Goal: Transaction & Acquisition: Purchase product/service

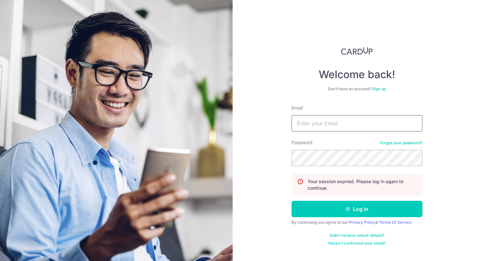
drag, startPoint x: 337, startPoint y: 130, endPoint x: 336, endPoint y: 127, distance: 3.7
click at [337, 130] on input "Email" at bounding box center [357, 123] width 131 height 16
type input "[EMAIL_ADDRESS][DOMAIN_NAME]"
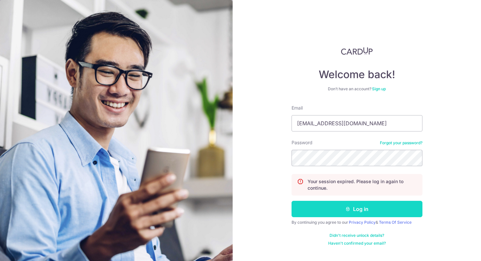
click at [343, 211] on button "Log in" at bounding box center [357, 209] width 131 height 16
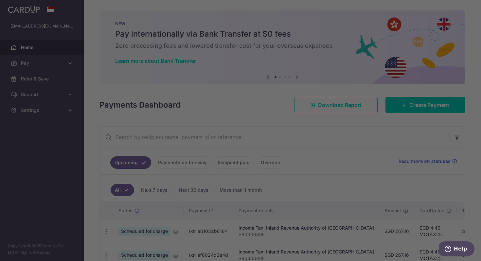
click at [422, 108] on div at bounding box center [243, 132] width 486 height 264
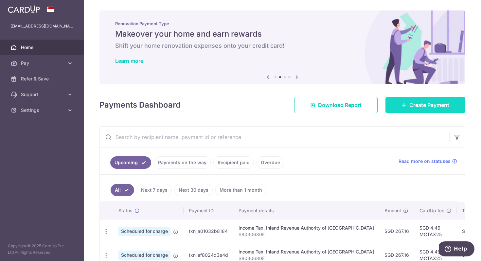
click at [422, 100] on link "Create Payment" at bounding box center [426, 105] width 80 height 16
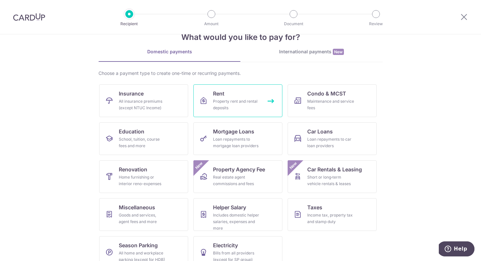
scroll to position [32, 0]
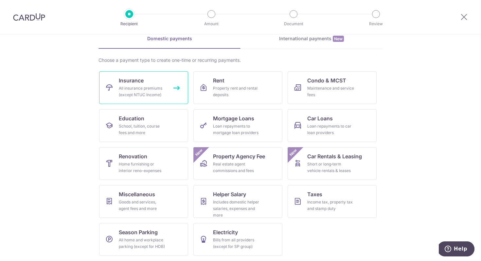
click at [163, 78] on link "Insurance All insurance premiums (except NTUC Income)" at bounding box center [143, 87] width 89 height 33
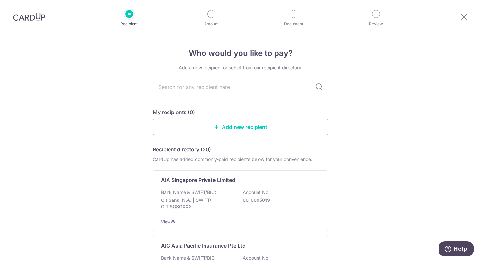
click at [174, 90] on input "text" at bounding box center [240, 87] width 175 height 16
type input "singlife"
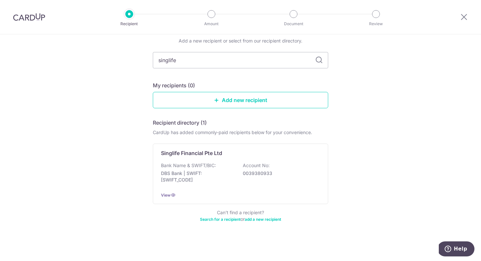
click at [134, 104] on div "Who would you like to pay? Add a new recipient or select from our recipient dir…" at bounding box center [240, 135] width 481 height 254
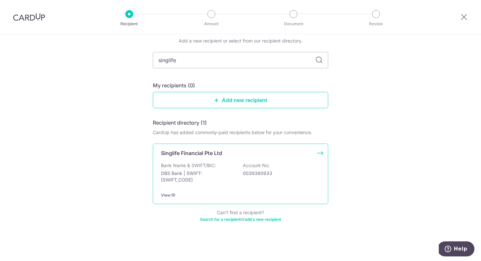
click at [182, 151] on p "Singlife Financial Pte Ltd" at bounding box center [191, 153] width 61 height 8
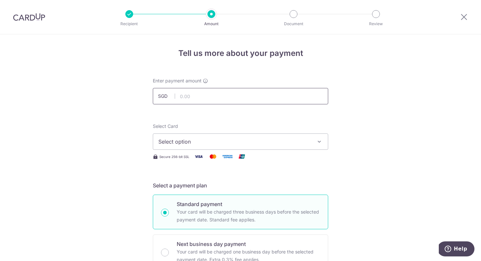
click at [198, 97] on input "text" at bounding box center [240, 96] width 175 height 16
type input "1,669.10"
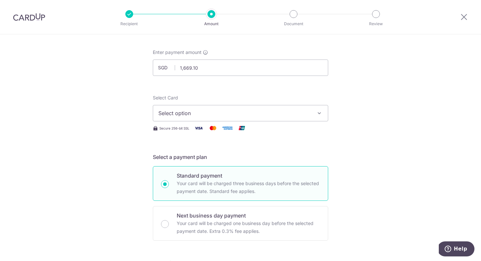
click at [290, 117] on button "Select option" at bounding box center [240, 113] width 175 height 16
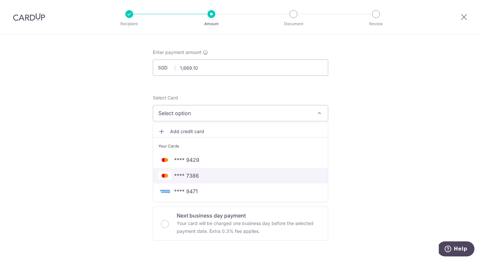
click at [271, 174] on span "**** 7386" at bounding box center [240, 176] width 164 height 8
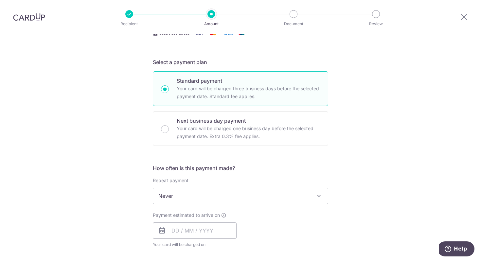
scroll to position [156, 0]
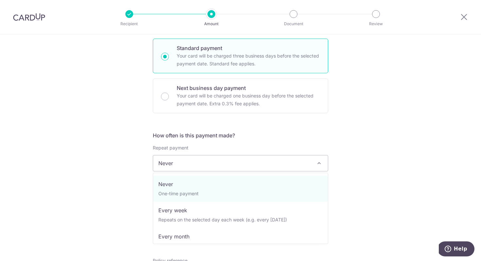
click at [293, 164] on span "Never" at bounding box center [240, 164] width 175 height 16
click at [366, 147] on div "Tell us more about your payment Enter payment amount SGD 1,669.10 1669.10 Selec…" at bounding box center [240, 174] width 481 height 592
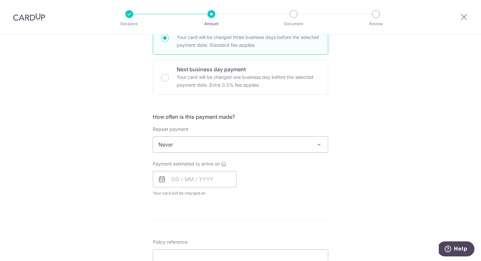
scroll to position [216, 0]
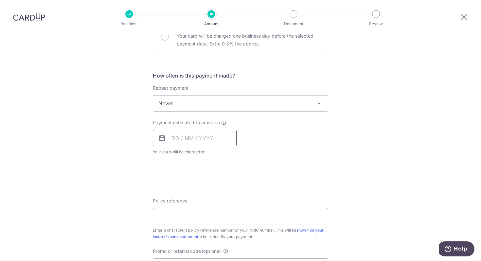
click at [217, 139] on input "text" at bounding box center [195, 138] width 84 height 16
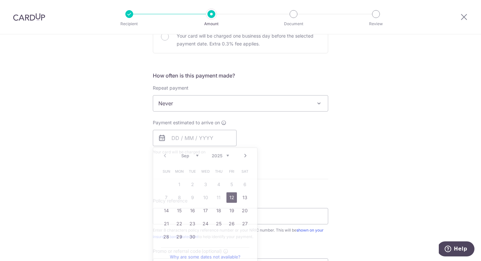
click at [128, 148] on div "Tell us more about your payment Enter payment amount SGD 1,669.10 1669.10 Selec…" at bounding box center [240, 114] width 481 height 592
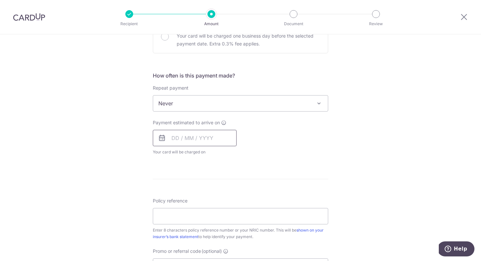
drag, startPoint x: 198, startPoint y: 134, endPoint x: 200, endPoint y: 144, distance: 10.7
click at [198, 134] on input "text" at bounding box center [195, 138] width 84 height 16
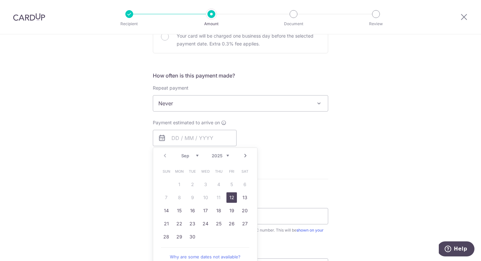
click at [232, 198] on link "12" at bounding box center [232, 197] width 10 height 10
type input "12/09/2025"
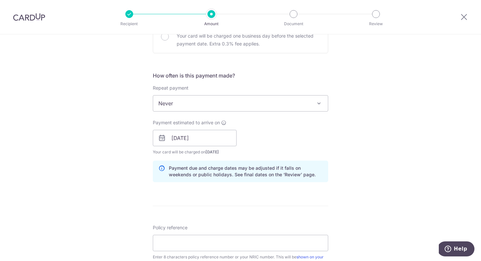
click at [373, 155] on div "Tell us more about your payment Enter payment amount SGD 1,669.10 1669.10 Selec…" at bounding box center [240, 127] width 481 height 619
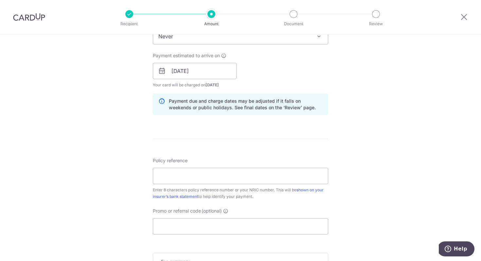
scroll to position [312, 0]
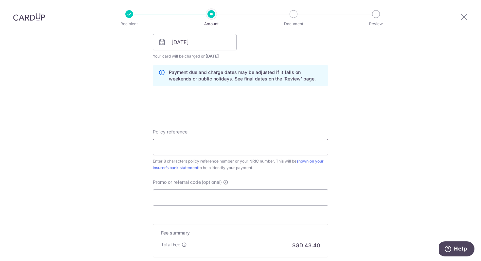
click at [259, 148] on input "Policy reference" at bounding box center [240, 147] width 175 height 16
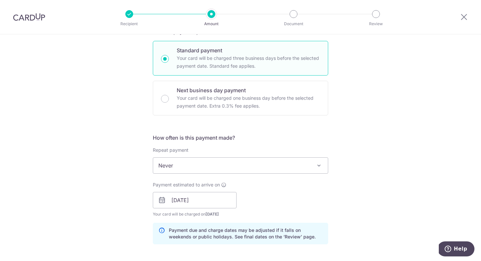
scroll to position [154, 0]
type input "07152834"
click at [379, 141] on div "Tell us more about your payment Enter payment amount SGD 1,669.10 1669.10 Selec…" at bounding box center [240, 190] width 481 height 619
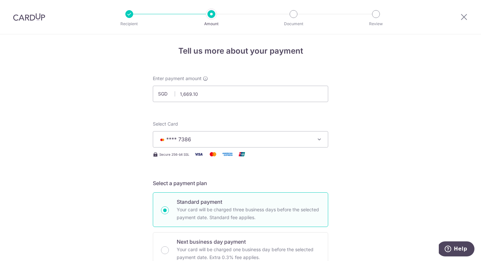
scroll to position [2, 0]
click at [308, 136] on span "**** 7386" at bounding box center [234, 140] width 153 height 8
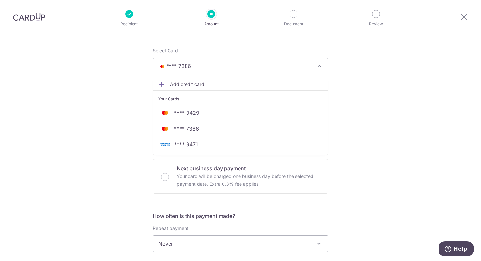
scroll to position [76, 0]
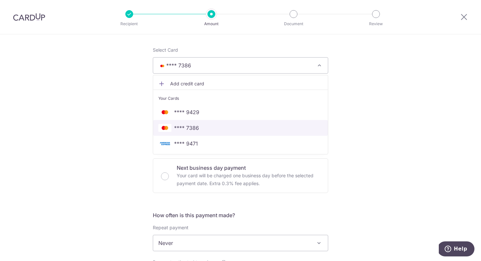
click at [226, 125] on span "**** 7386" at bounding box center [240, 128] width 164 height 8
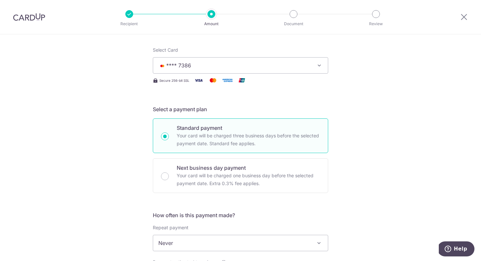
drag, startPoint x: 381, startPoint y: 132, endPoint x: 375, endPoint y: 130, distance: 6.1
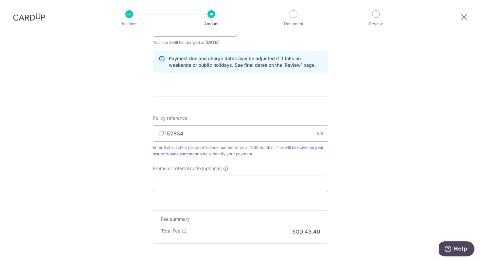
scroll to position [365, 0]
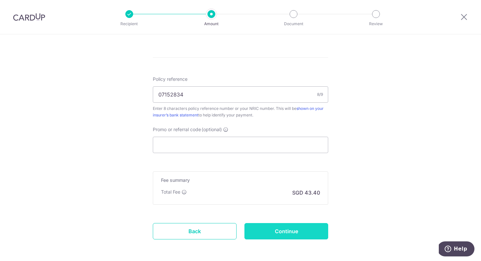
click at [284, 232] on input "Continue" at bounding box center [287, 231] width 84 height 16
type input "Create Schedule"
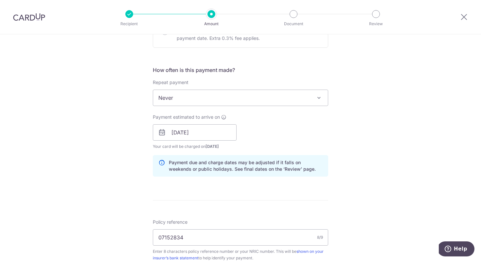
scroll to position [221, 0]
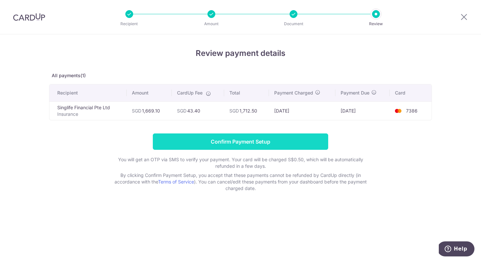
click at [285, 145] on input "Confirm Payment Setup" at bounding box center [240, 142] width 175 height 16
